Goal: Task Accomplishment & Management: Manage account settings

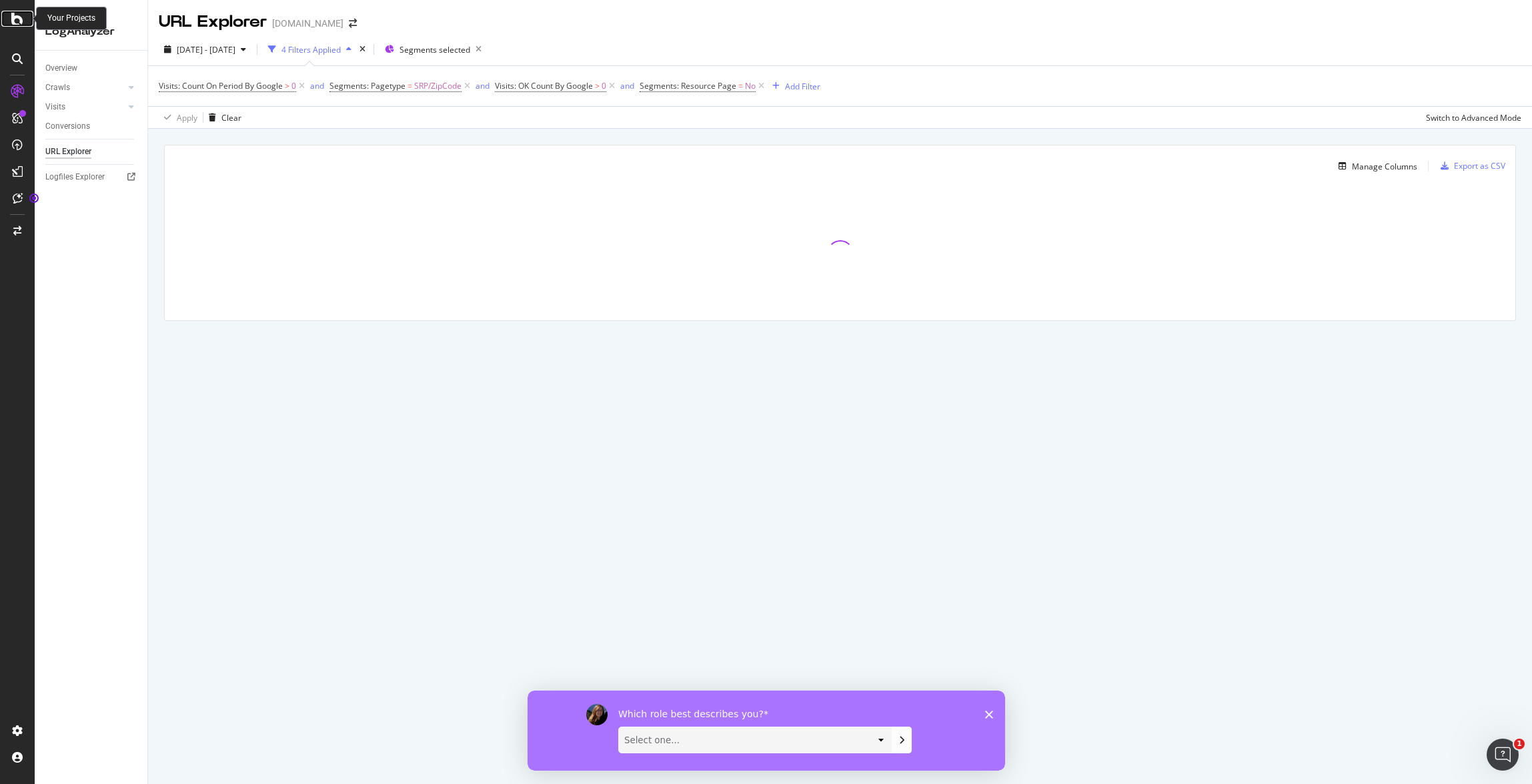
click at [18, 17] on icon at bounding box center [17, 18] width 12 height 16
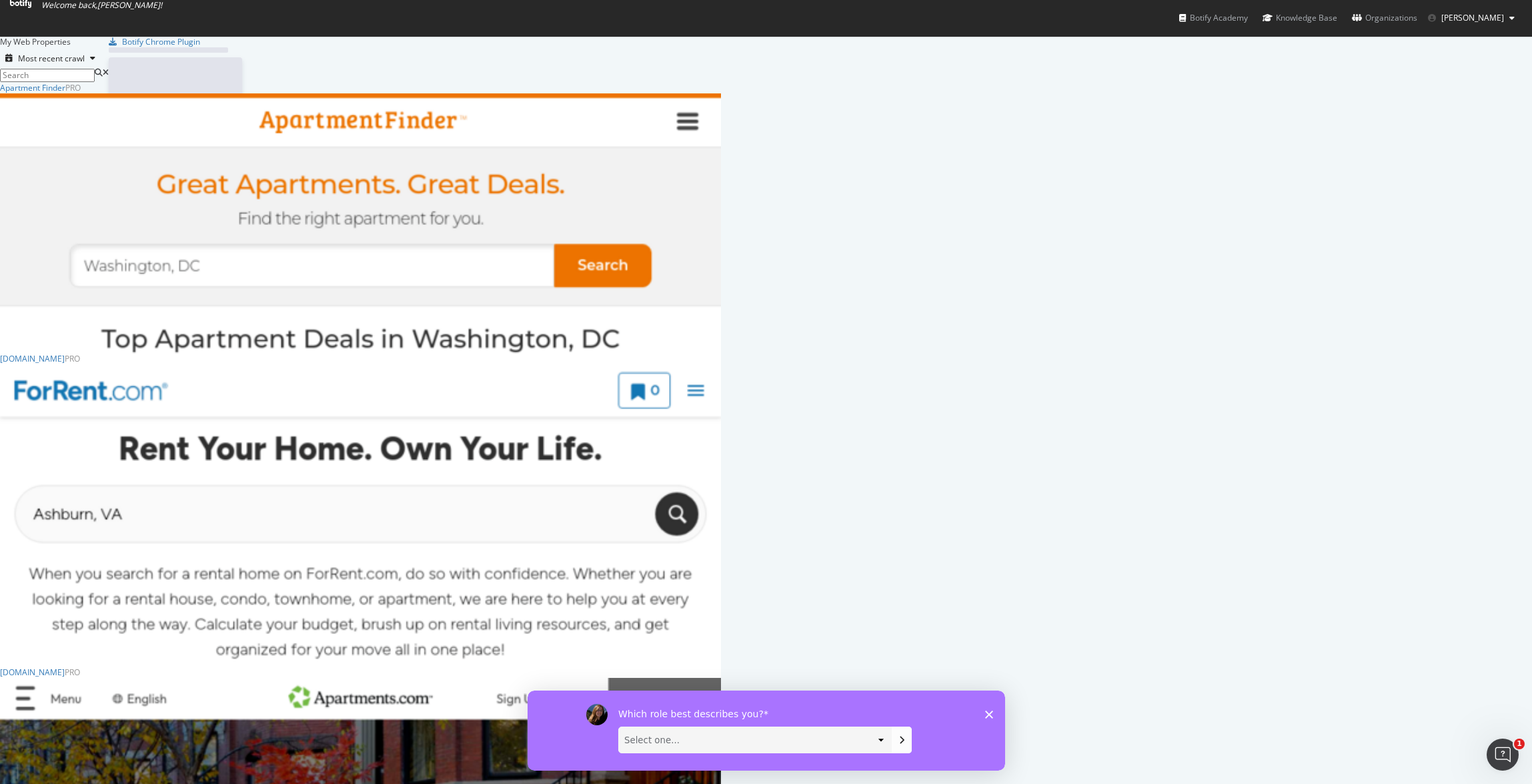
scroll to position [774, 1512]
click at [1481, 20] on span "Sujit Muvva" at bounding box center [1472, 17] width 63 height 11
click at [1457, 42] on link "Edit Profile" at bounding box center [1466, 46] width 117 height 20
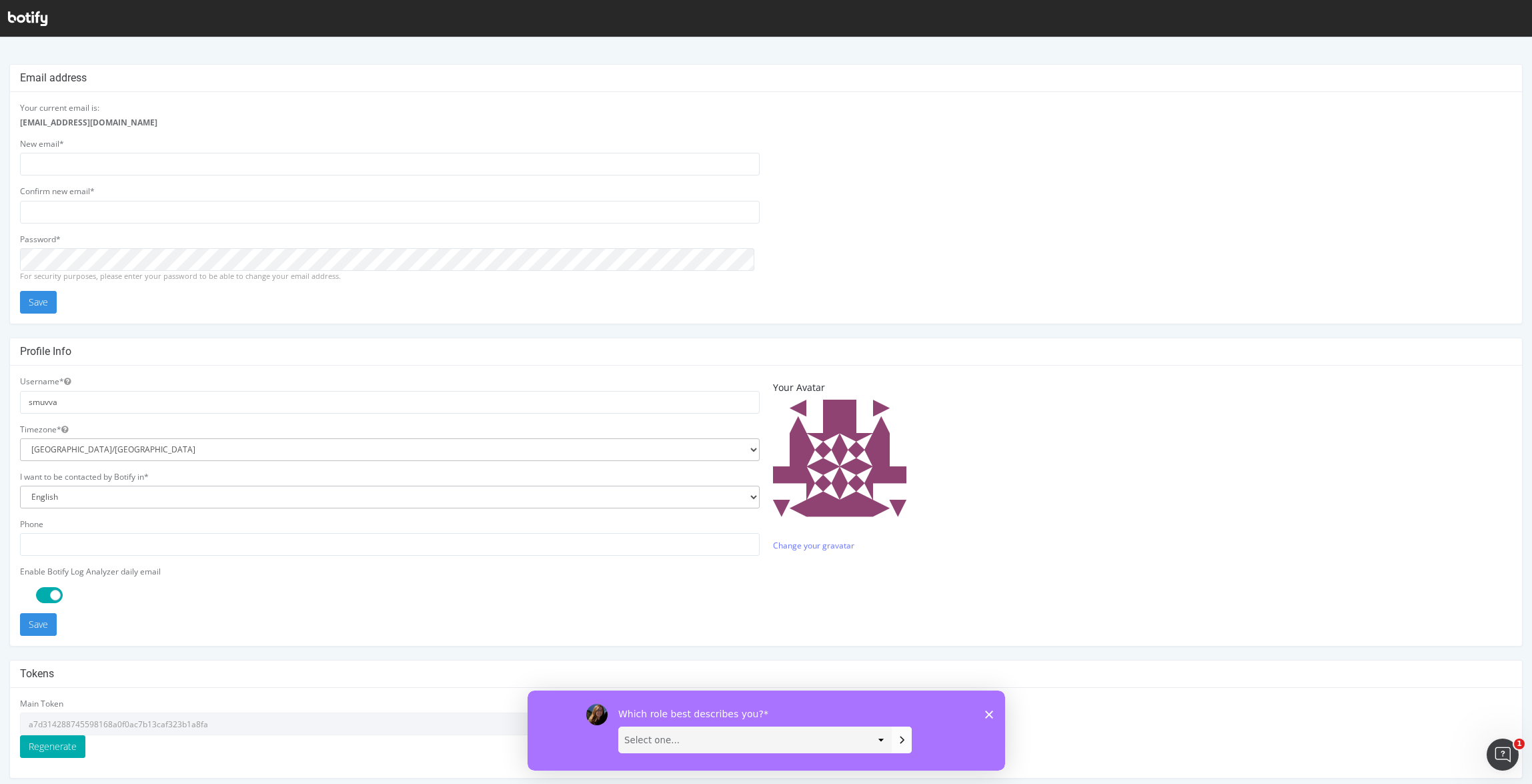
click at [56, 594] on span at bounding box center [49, 595] width 27 height 16
click at [140, 608] on div "Username* smuvva Timezone* [GEOGRAPHIC_DATA]/[GEOGRAPHIC_DATA] [GEOGRAPHIC_DATA…" at bounding box center [389, 505] width 753 height 260
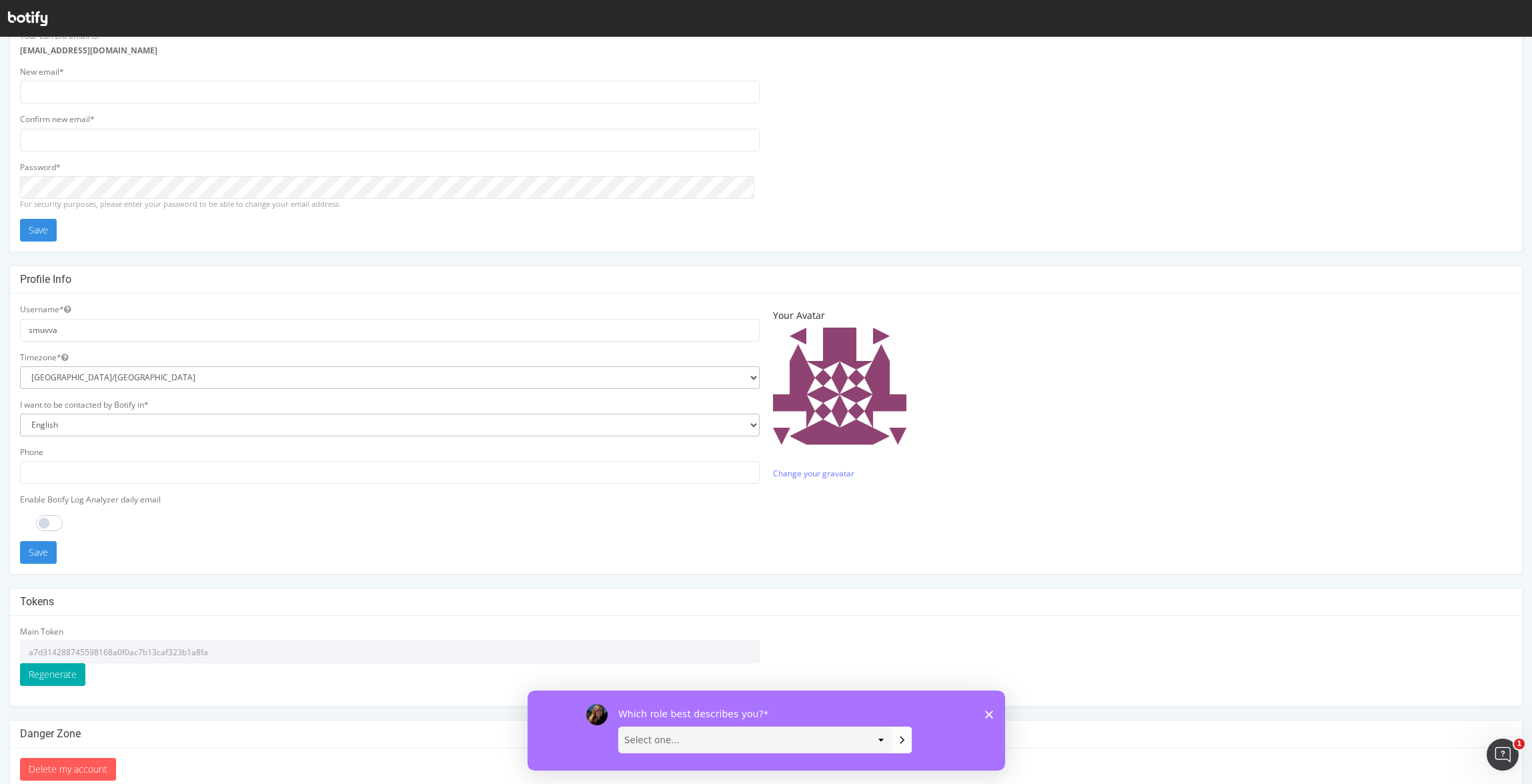
scroll to position [92, 0]
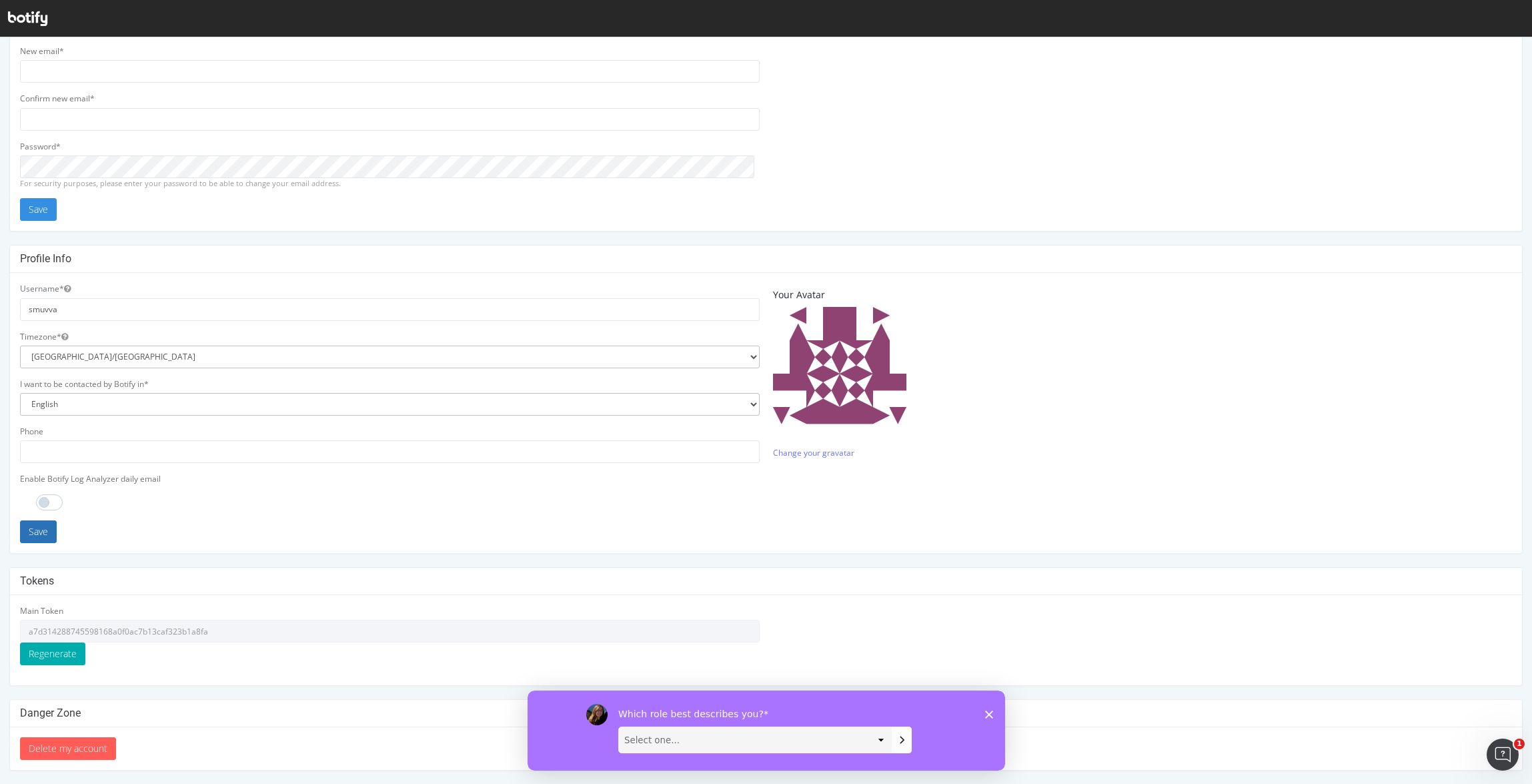
click at [36, 533] on button "Save" at bounding box center [38, 532] width 36 height 22
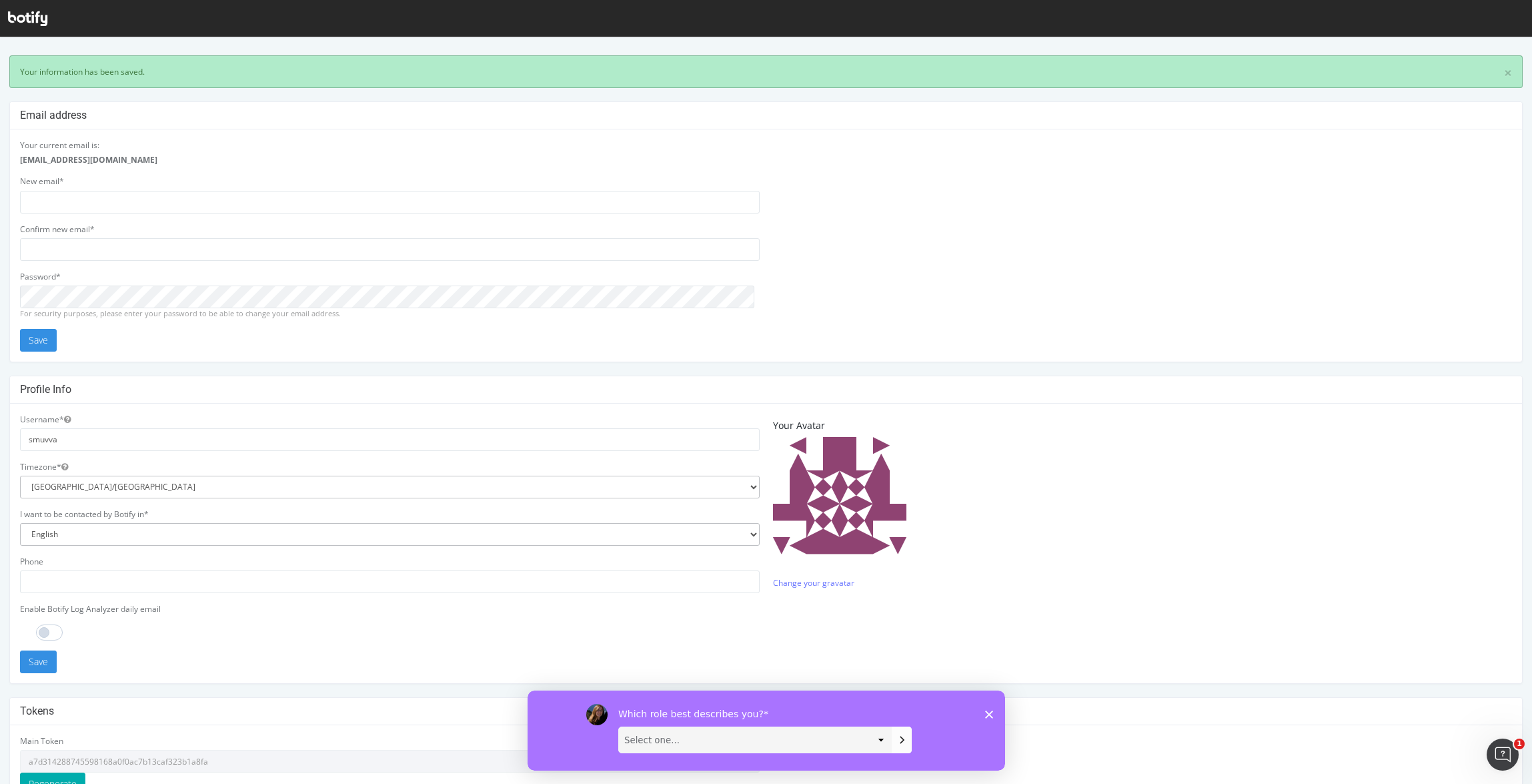
scroll to position [0, 0]
